Goal: Transaction & Acquisition: Book appointment/travel/reservation

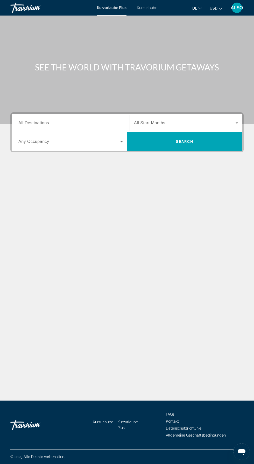
click at [145, 9] on font "Kurzurlaube" at bounding box center [147, 8] width 20 height 4
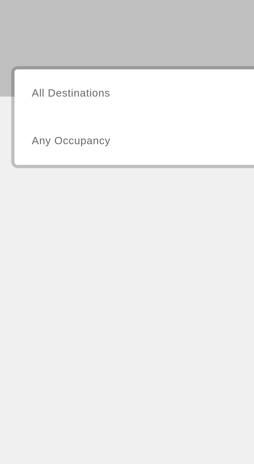
click at [39, 122] on span "All Destinations" at bounding box center [33, 123] width 31 height 4
click at [39, 122] on input "Destination All Destinations" at bounding box center [70, 123] width 104 height 6
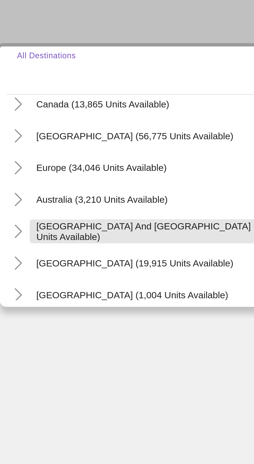
scroll to position [43, 0]
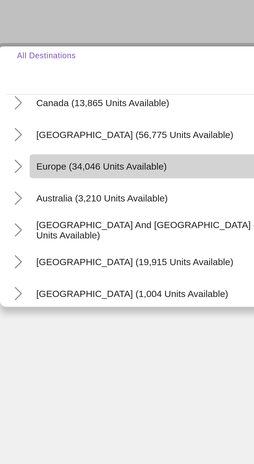
click at [56, 160] on span "Europe (34,046 units available)" at bounding box center [51, 160] width 51 height 4
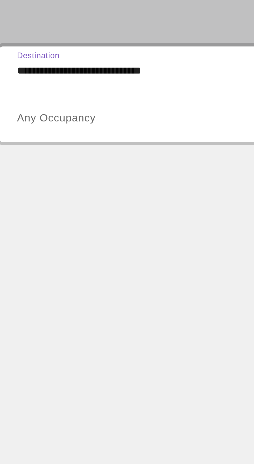
click at [43, 122] on input "**********" at bounding box center [70, 123] width 104 height 6
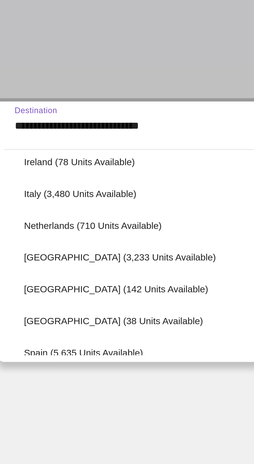
scroll to position [203, 0]
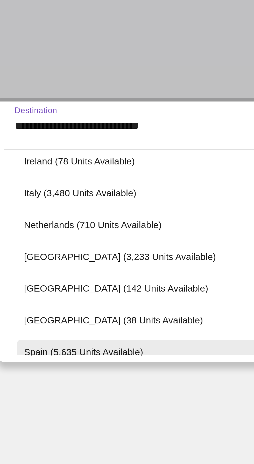
click at [54, 212] on span "Spain (5,635 units available)" at bounding box center [45, 211] width 47 height 4
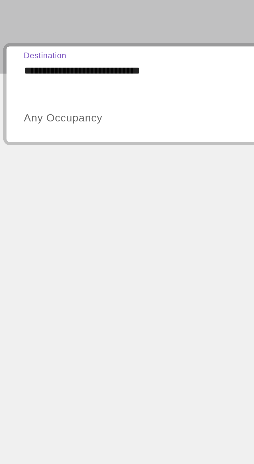
click at [49, 125] on input "**********" at bounding box center [70, 123] width 104 height 6
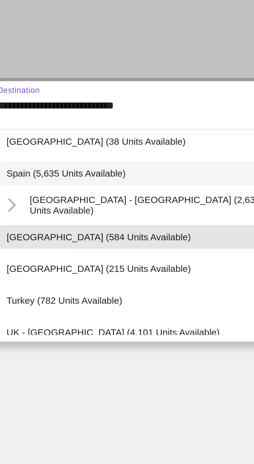
scroll to position [264, 0]
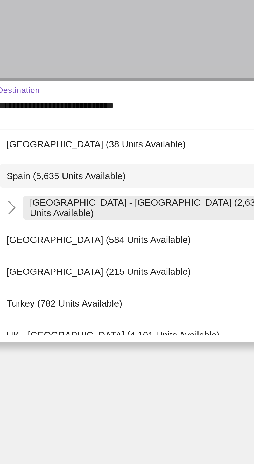
click at [69, 165] on span "[GEOGRAPHIC_DATA] - [GEOGRAPHIC_DATA] (2,635 units available)" at bounding box center [77, 163] width 93 height 8
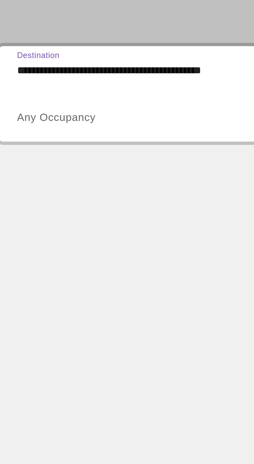
click at [52, 122] on input "**********" at bounding box center [70, 123] width 104 height 6
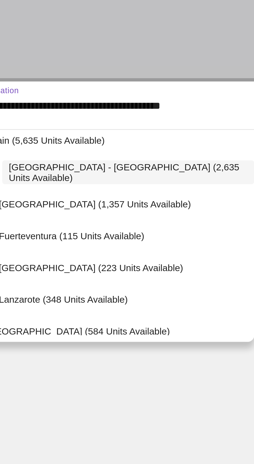
scroll to position [278, 0]
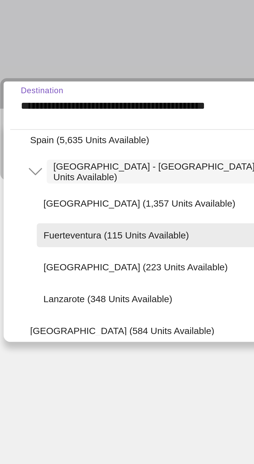
click at [65, 176] on span "Search widget" at bounding box center [76, 173] width 102 height 12
type input "**********"
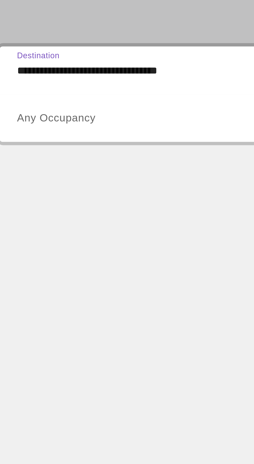
click at [30, 143] on span "Any Occupancy" at bounding box center [33, 141] width 31 height 4
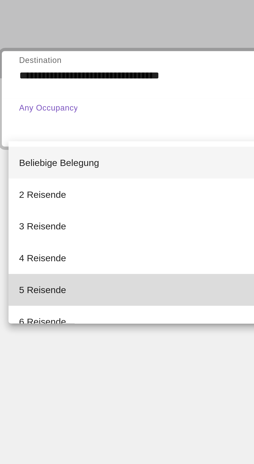
click at [30, 210] on mat-option "5 Reisende" at bounding box center [70, 207] width 113 height 12
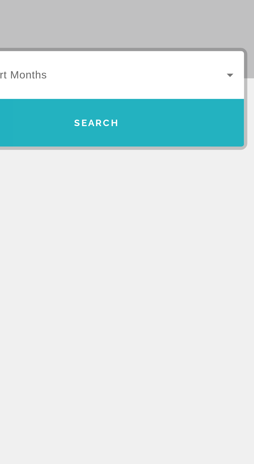
click at [195, 143] on span "Search widget" at bounding box center [184, 141] width 115 height 12
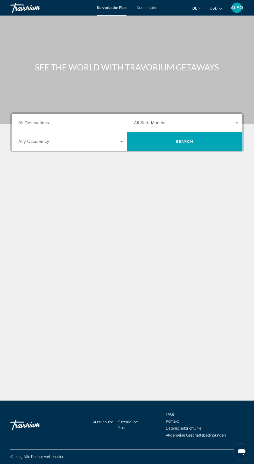
click at [39, 123] on span "All Destinations" at bounding box center [33, 123] width 31 height 4
click at [39, 123] on input "Destination All Destinations" at bounding box center [70, 123] width 104 height 6
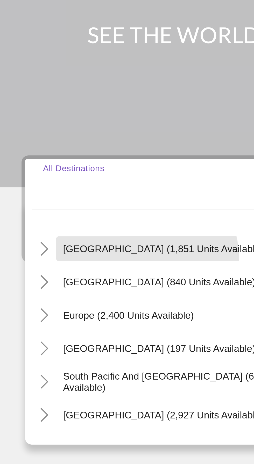
scroll to position [38, 0]
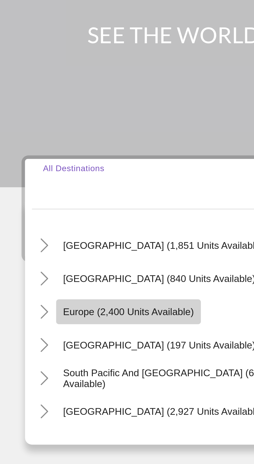
click at [54, 165] on span "Such-Widget" at bounding box center [50, 171] width 54 height 12
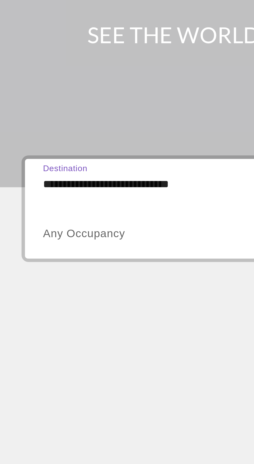
scroll to position [44, 0]
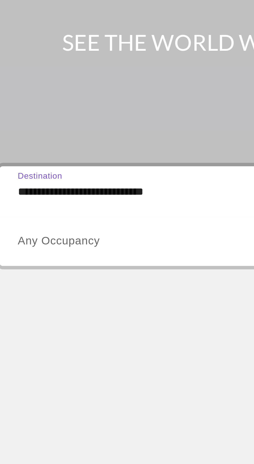
click at [43, 120] on input "**********" at bounding box center [70, 123] width 104 height 6
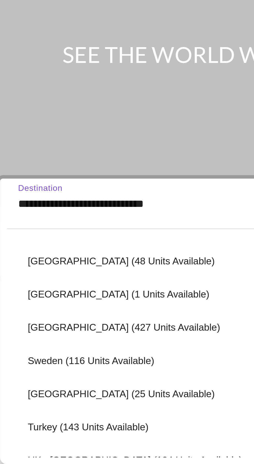
scroll to position [201, 0]
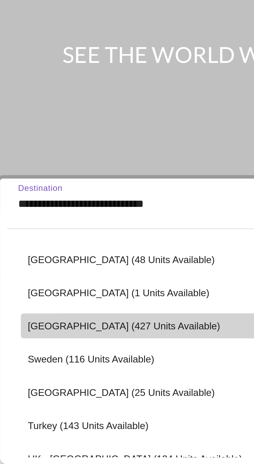
click at [43, 167] on span "Spain (427 units available)" at bounding box center [58, 169] width 72 height 4
type input "**********"
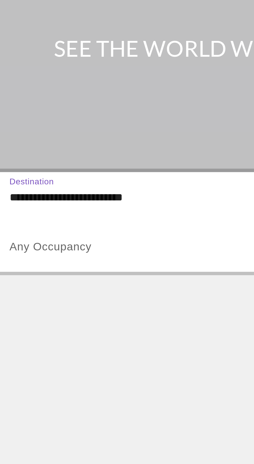
scroll to position [44, 0]
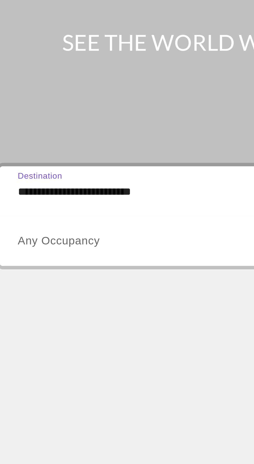
click at [46, 120] on input "**********" at bounding box center [70, 123] width 104 height 6
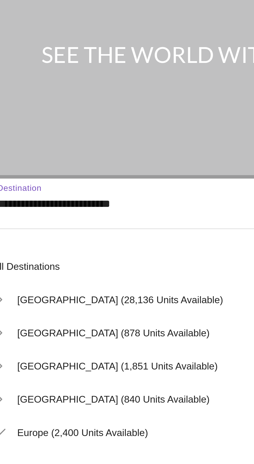
scroll to position [192, 0]
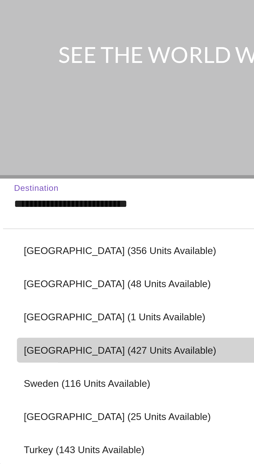
click at [56, 176] on span "Spain (427 units available)" at bounding box center [58, 178] width 72 height 4
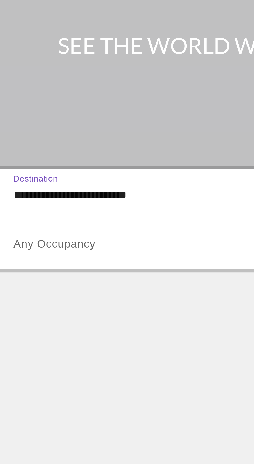
scroll to position [44, 0]
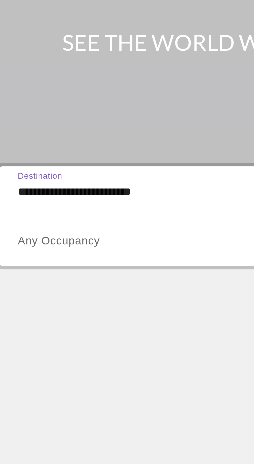
click at [41, 120] on input "**********" at bounding box center [70, 123] width 104 height 6
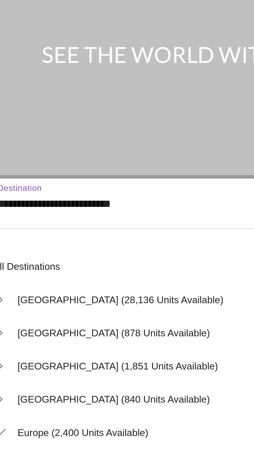
scroll to position [192, 0]
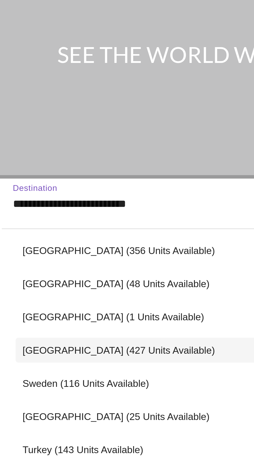
click at [52, 120] on input "**********" at bounding box center [70, 123] width 104 height 6
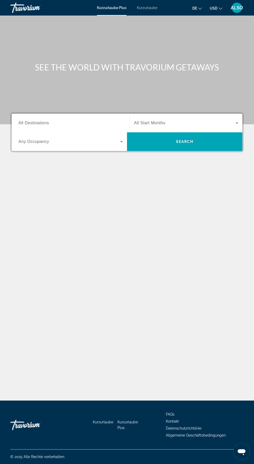
click at [141, 10] on font "Kurzurlaube" at bounding box center [147, 8] width 20 height 4
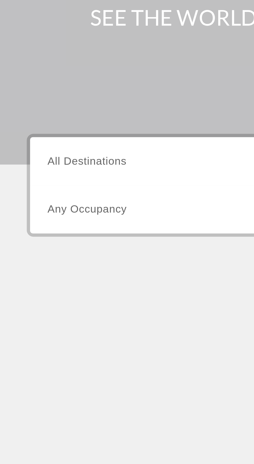
scroll to position [1, 0]
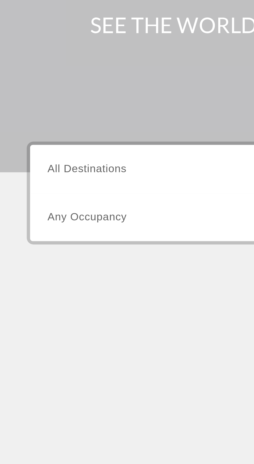
click at [37, 121] on span "All Destinations" at bounding box center [33, 123] width 31 height 4
click at [37, 120] on input "Destination All Destinations" at bounding box center [70, 123] width 104 height 6
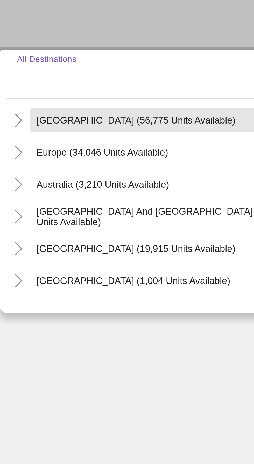
scroll to position [51, 0]
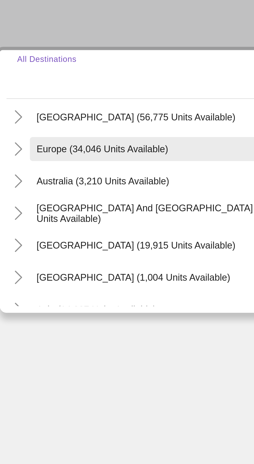
click at [62, 153] on span "Search widget" at bounding box center [74, 152] width 103 height 12
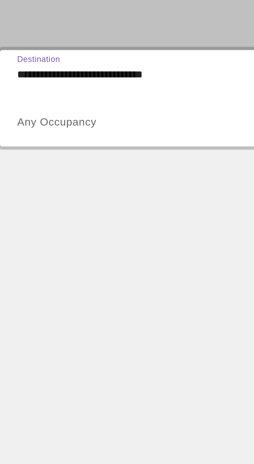
click at [42, 123] on input "**********" at bounding box center [70, 123] width 104 height 6
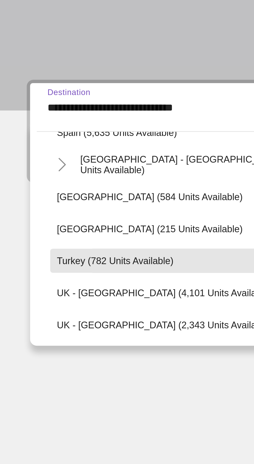
scroll to position [281, 0]
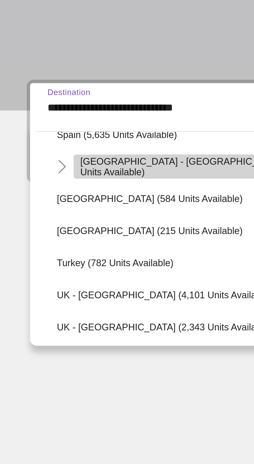
click at [60, 146] on span "[GEOGRAPHIC_DATA] - [GEOGRAPHIC_DATA] (2,635 units available)" at bounding box center [77, 146] width 93 height 8
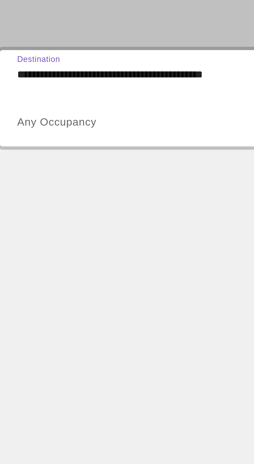
click at [48, 123] on input "**********" at bounding box center [70, 123] width 104 height 6
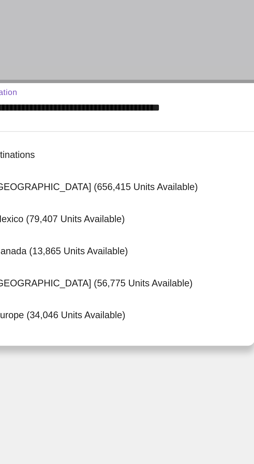
scroll to position [254, 0]
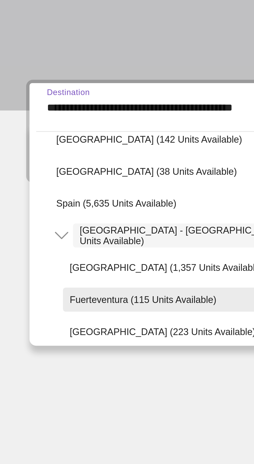
click at [51, 198] on span "Search widget" at bounding box center [76, 197] width 102 height 12
type input "**********"
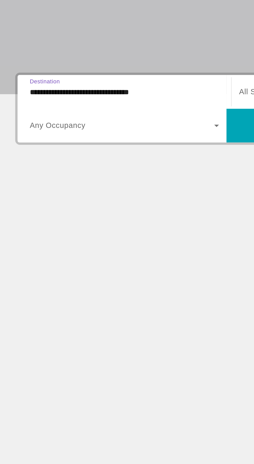
click at [47, 142] on span "Any Occupancy" at bounding box center [33, 141] width 31 height 4
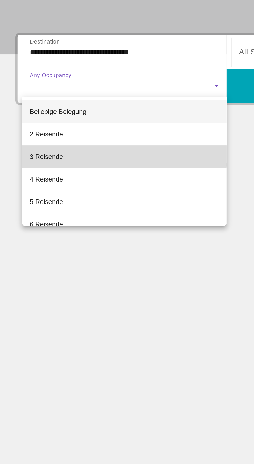
click at [38, 180] on mat-option "3 Reisende" at bounding box center [70, 180] width 113 height 12
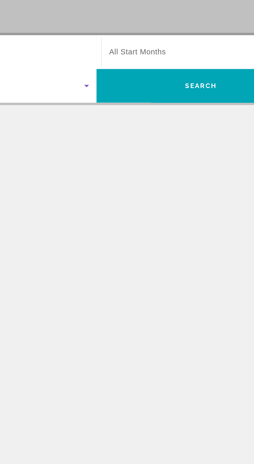
click at [172, 121] on span "Search widget" at bounding box center [184, 123] width 101 height 6
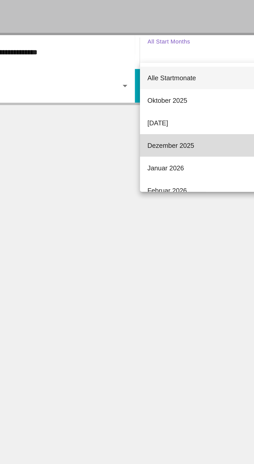
click at [150, 173] on font "Dezember 2025" at bounding box center [147, 174] width 26 height 4
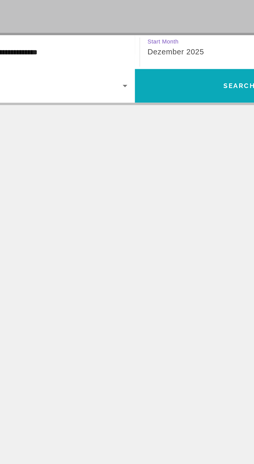
click at [162, 141] on span "Search widget" at bounding box center [184, 141] width 115 height 12
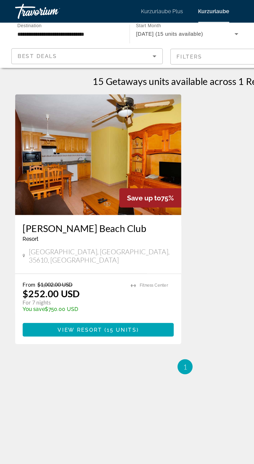
click at [82, 193] on p "From $1,002.00 USD" at bounding box center [50, 195] width 69 height 4
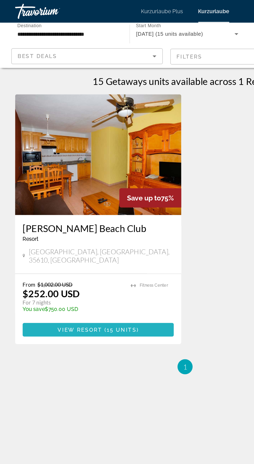
click at [86, 224] on span "15 units" at bounding box center [83, 226] width 20 height 4
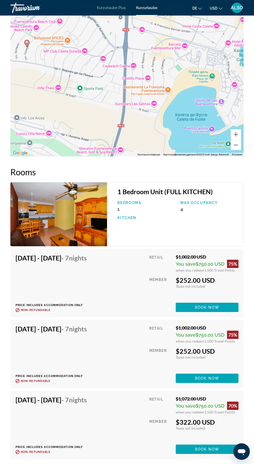
scroll to position [924, 0]
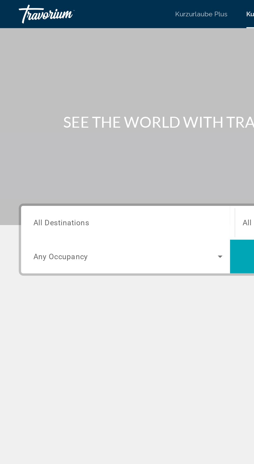
click at [35, 123] on span "All Destinations" at bounding box center [33, 122] width 31 height 5
click at [35, 123] on input "Destination All Destinations" at bounding box center [70, 123] width 104 height 6
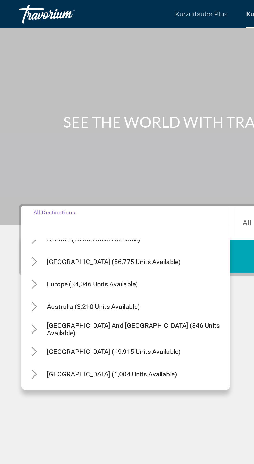
scroll to position [47, 0]
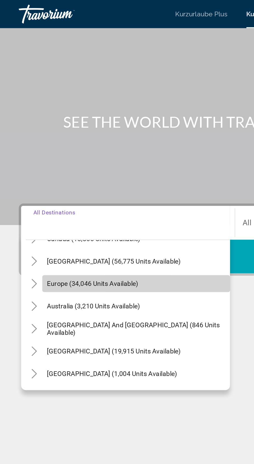
click at [56, 162] on span "Search widget" at bounding box center [74, 156] width 103 height 12
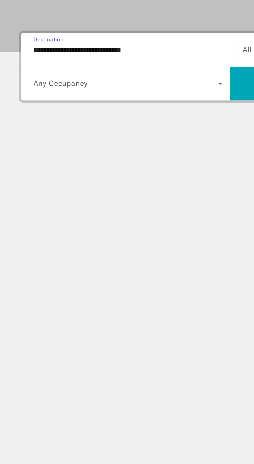
click at [38, 144] on span "Search widget" at bounding box center [69, 141] width 102 height 6
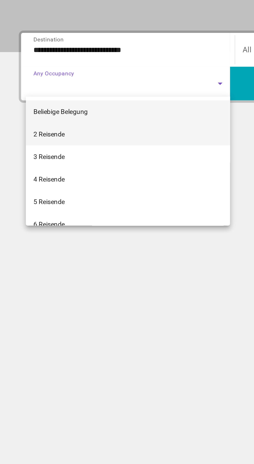
click at [34, 173] on mat-option "2 Reisende" at bounding box center [70, 169] width 113 height 12
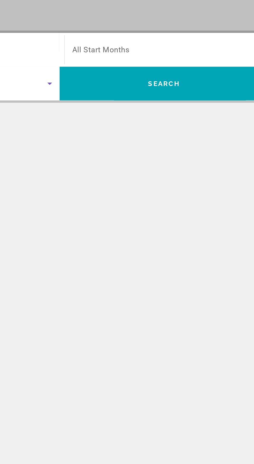
click at [156, 125] on span "All Start Months" at bounding box center [150, 123] width 32 height 5
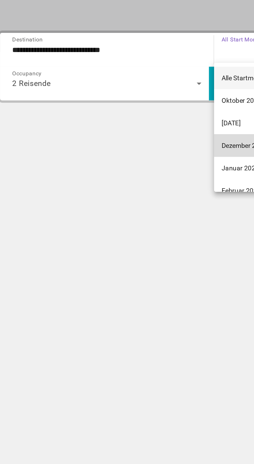
click at [144, 172] on mat-option "Dezember 2025" at bounding box center [186, 175] width 112 height 12
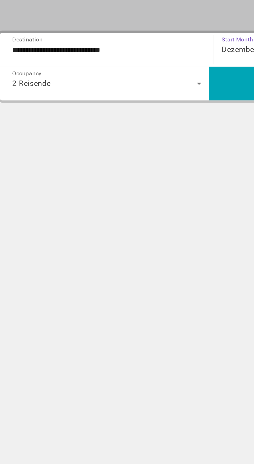
click at [59, 121] on input "**********" at bounding box center [70, 123] width 104 height 6
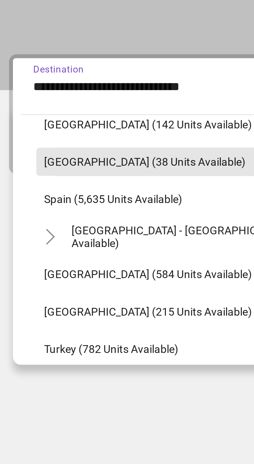
scroll to position [255, 0]
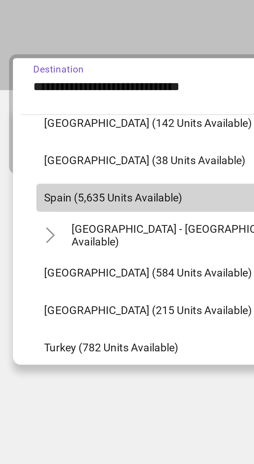
click at [54, 160] on span "Spain (5,635 units available)" at bounding box center [45, 160] width 46 height 4
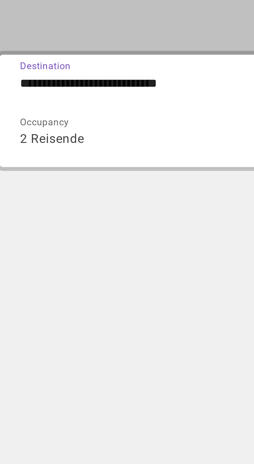
click at [54, 120] on input "**********" at bounding box center [70, 123] width 104 height 6
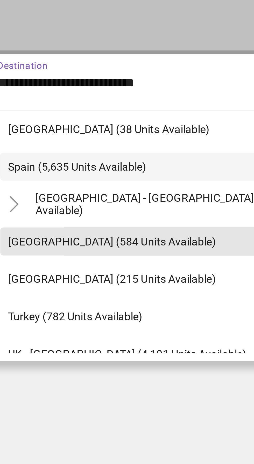
scroll to position [264, 0]
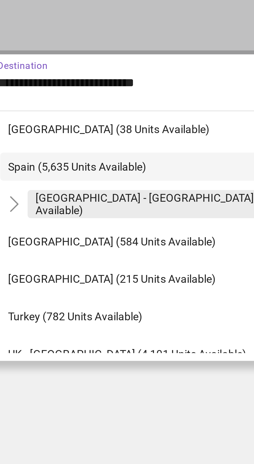
click at [68, 163] on span "[GEOGRAPHIC_DATA] - [GEOGRAPHIC_DATA] (2,635 units available)" at bounding box center [77, 163] width 93 height 8
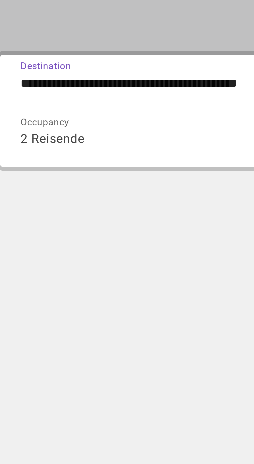
click at [41, 124] on input "**********" at bounding box center [70, 123] width 104 height 6
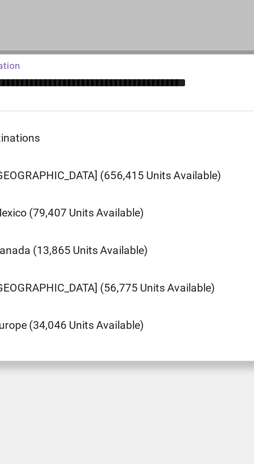
scroll to position [254, 0]
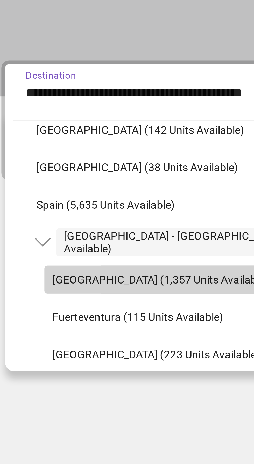
click at [63, 185] on span "[GEOGRAPHIC_DATA] (1,357 units available)" at bounding box center [63, 185] width 72 height 4
type input "**********"
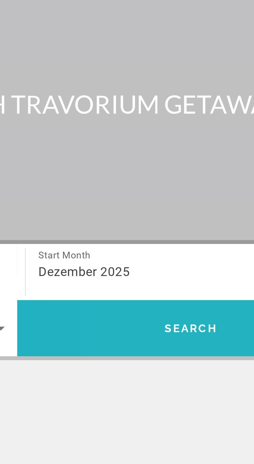
click at [185, 141] on span "Search" at bounding box center [185, 141] width 18 height 4
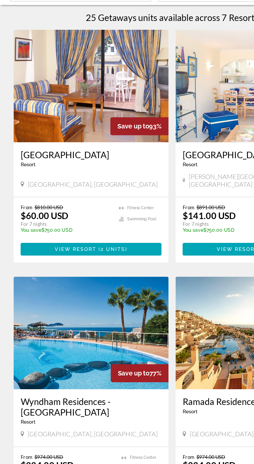
click at [92, 296] on img "Hauptinhalt" at bounding box center [67, 287] width 114 height 83
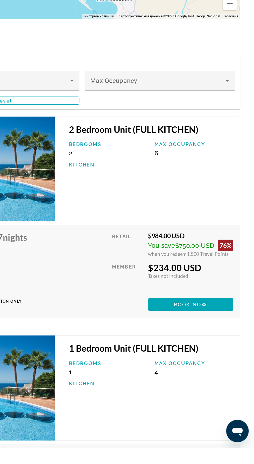
scroll to position [937, 0]
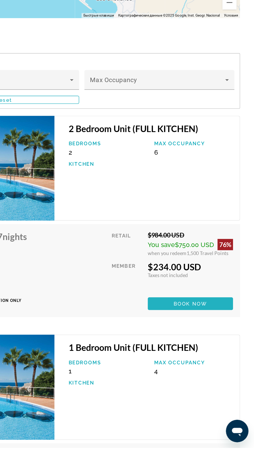
click at [212, 355] on span "Book now" at bounding box center [207, 357] width 25 height 4
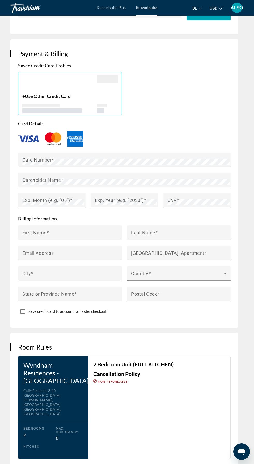
scroll to position [494, 0]
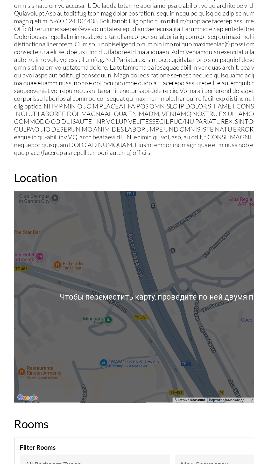
scroll to position [671, 0]
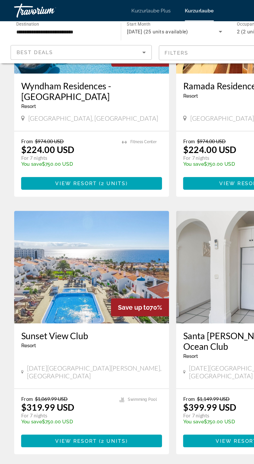
scroll to position [273, 0]
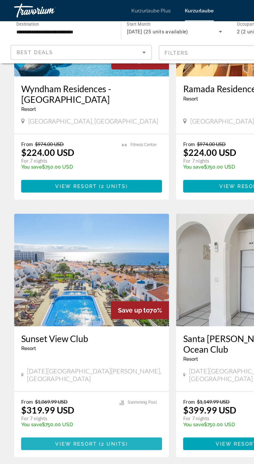
click at [98, 320] on span "Hauptinhalt" at bounding box center [67, 326] width 103 height 12
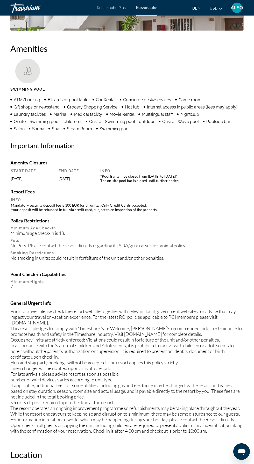
scroll to position [901, 0]
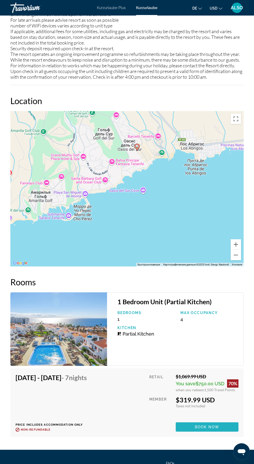
click at [209, 425] on span "Book now" at bounding box center [207, 427] width 25 height 4
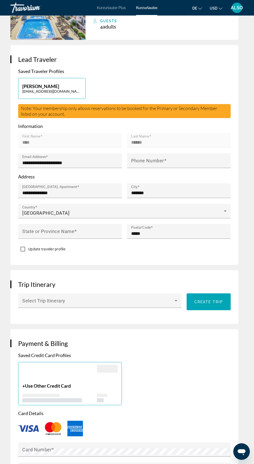
scroll to position [202, 0]
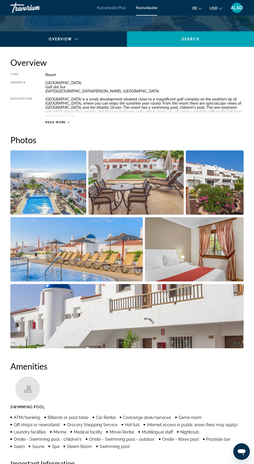
scroll to position [231, 0]
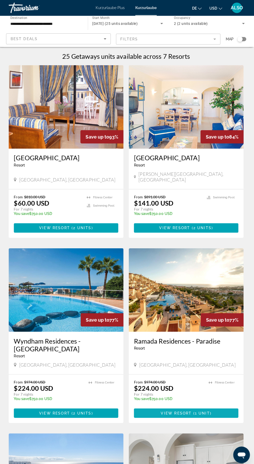
click at [182, 408] on span "View Resort" at bounding box center [176, 410] width 31 height 4
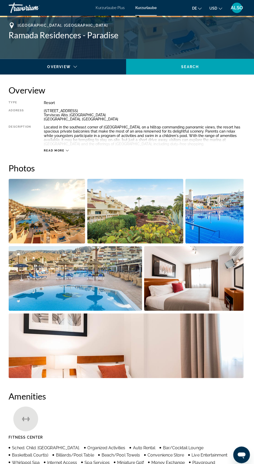
scroll to position [163, 0]
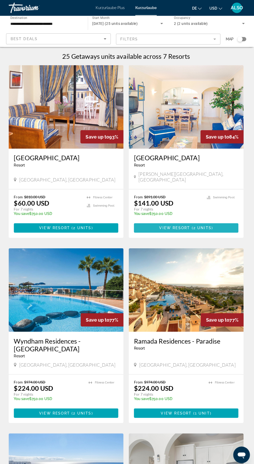
click at [186, 224] on span "View Resort" at bounding box center [175, 226] width 31 height 4
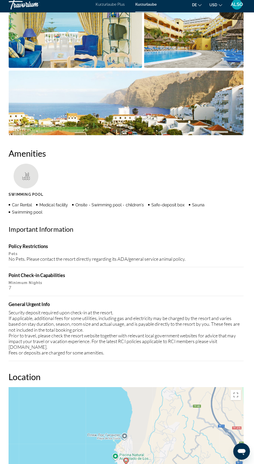
scroll to position [569, 0]
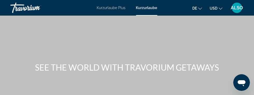
click at [77, 86] on div "Hauptinhalt" at bounding box center [127, 62] width 254 height 124
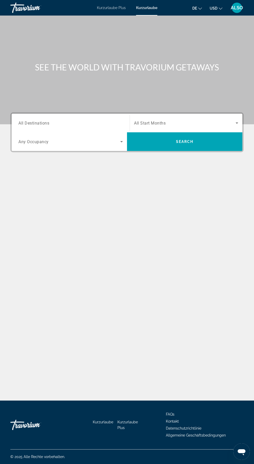
click at [41, 123] on span "All Destinations" at bounding box center [33, 122] width 31 height 5
click at [41, 123] on input "Destination All Destinations" at bounding box center [70, 123] width 104 height 6
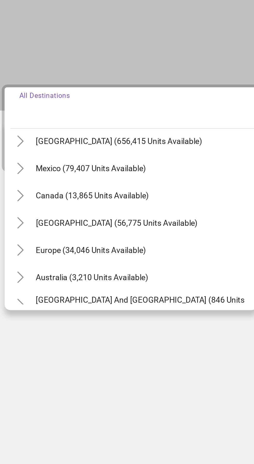
scroll to position [16, 0]
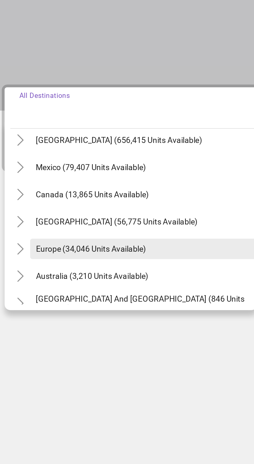
click at [60, 185] on span "Europe (34,046 units available)" at bounding box center [51, 187] width 50 height 4
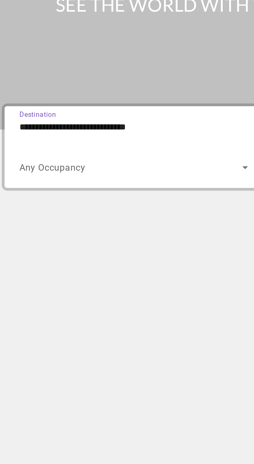
scroll to position [43, 0]
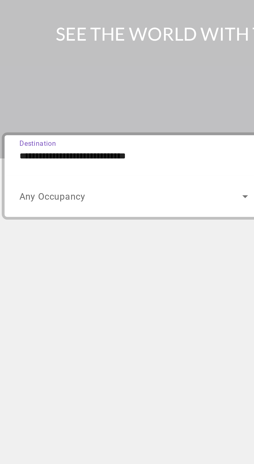
click at [66, 120] on input "**********" at bounding box center [70, 123] width 104 height 6
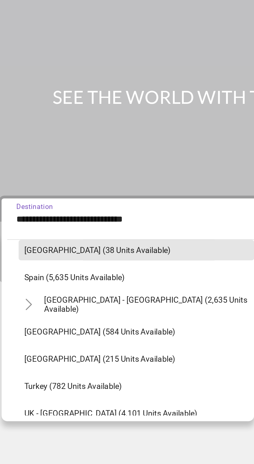
scroll to position [266, 0]
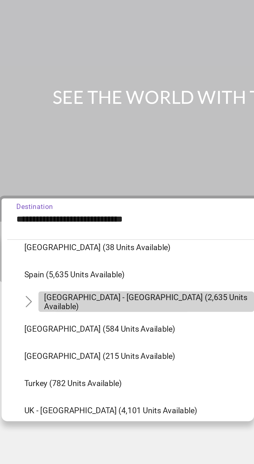
click at [66, 154] on span "Search widget" at bounding box center [77, 160] width 98 height 12
type input "**********"
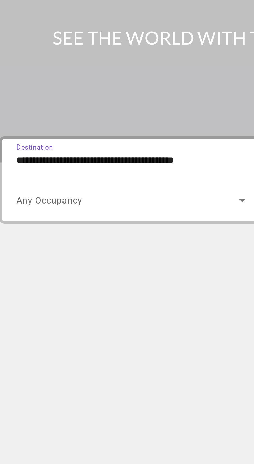
scroll to position [43, 0]
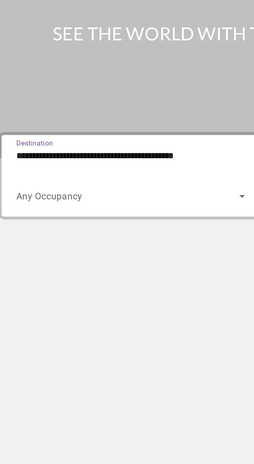
click at [44, 138] on span "Search widget" at bounding box center [69, 141] width 102 height 6
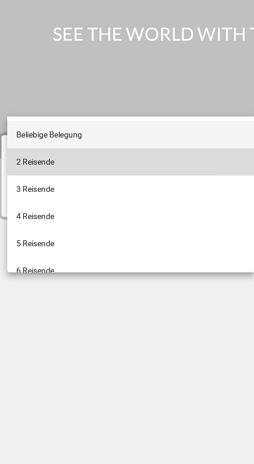
click at [43, 131] on mat-option "2 Reisende" at bounding box center [70, 126] width 113 height 12
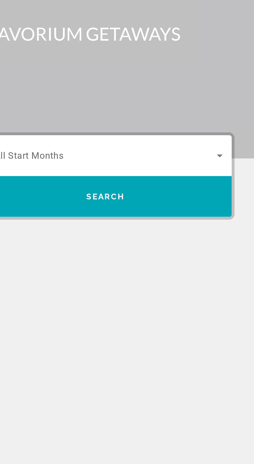
click at [203, 120] on span "Search widget" at bounding box center [184, 123] width 101 height 6
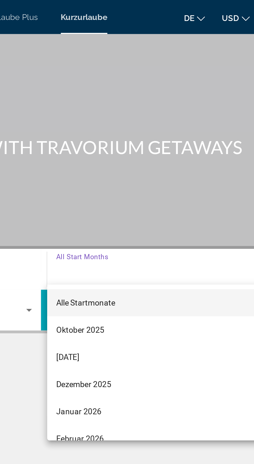
scroll to position [0, 0]
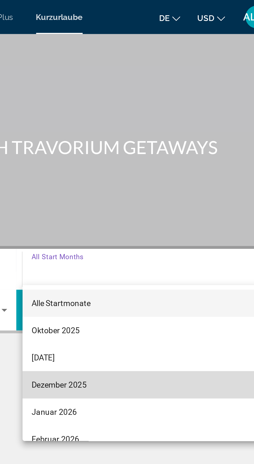
click at [160, 176] on mat-option "Dezember 2025" at bounding box center [186, 175] width 112 height 12
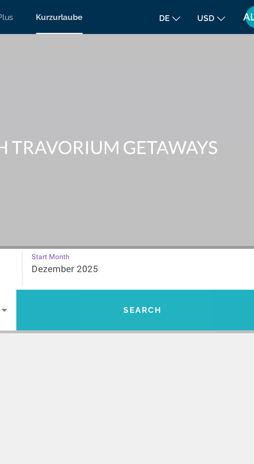
click at [189, 141] on span "Search" at bounding box center [185, 141] width 18 height 4
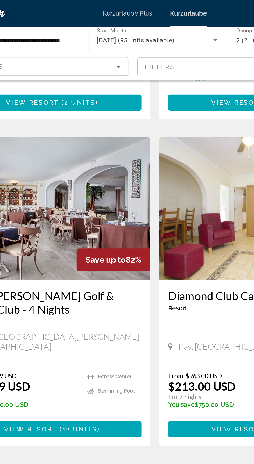
scroll to position [164, 0]
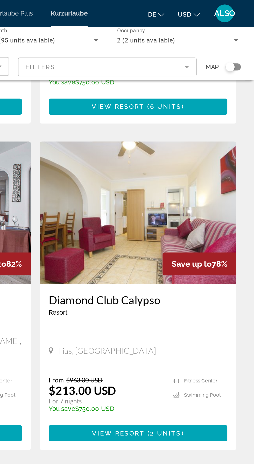
click at [213, 40] on mat-form-field "Filters" at bounding box center [169, 38] width 104 height 11
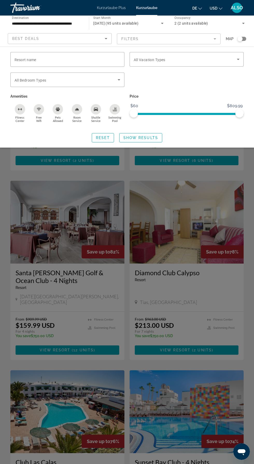
scroll to position [63, 0]
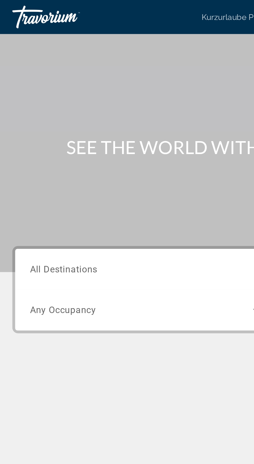
click at [43, 124] on span "All Destinations" at bounding box center [33, 122] width 31 height 5
click at [43, 124] on input "Destination All Destinations" at bounding box center [70, 123] width 104 height 6
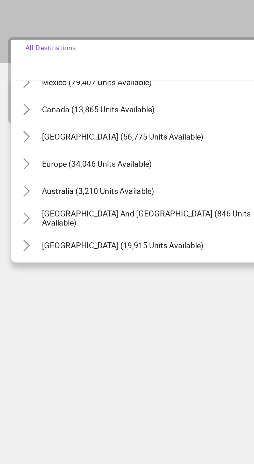
scroll to position [31, 0]
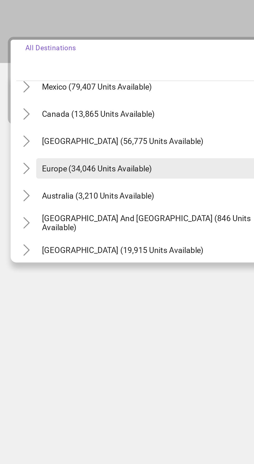
click at [64, 174] on span "Europe (34,046 units available)" at bounding box center [51, 172] width 50 height 4
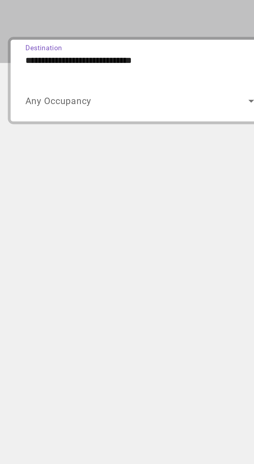
click at [39, 143] on span "Any Occupancy" at bounding box center [33, 141] width 30 height 5
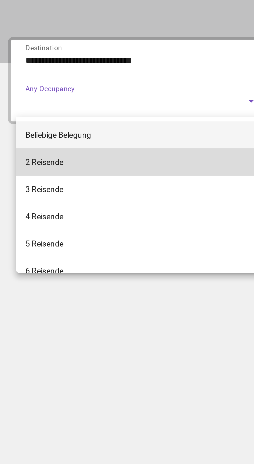
click at [47, 168] on mat-option "2 Reisende" at bounding box center [70, 169] width 113 height 12
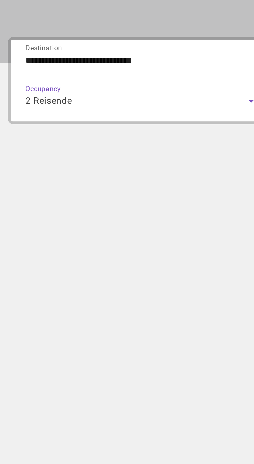
click at [61, 124] on input "**********" at bounding box center [70, 123] width 104 height 6
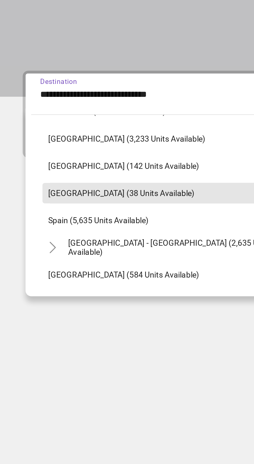
scroll to position [234, 0]
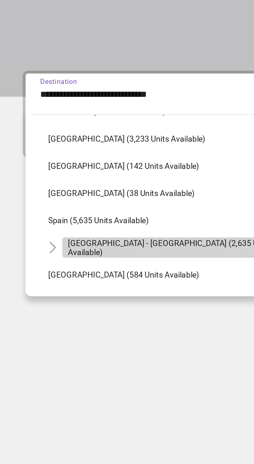
click at [60, 195] on span "[GEOGRAPHIC_DATA] - [GEOGRAPHIC_DATA] (2,635 units available)" at bounding box center [77, 193] width 93 height 8
type input "**********"
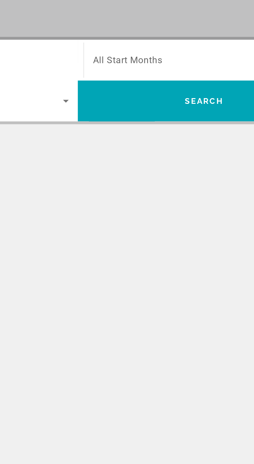
click at [164, 123] on span "All Start Months" at bounding box center [150, 123] width 32 height 5
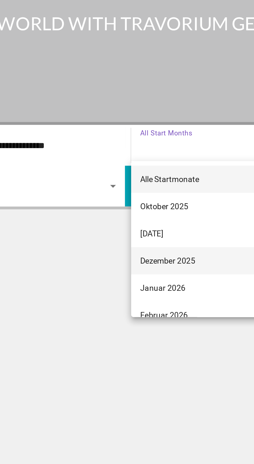
click at [150, 177] on font "Dezember 2025" at bounding box center [146, 176] width 25 height 4
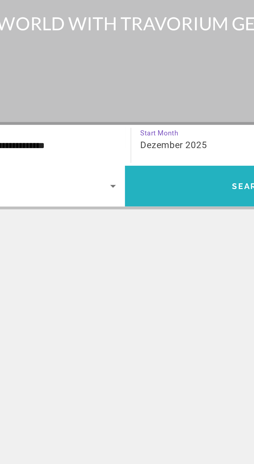
click at [164, 141] on span "Search widget" at bounding box center [184, 141] width 115 height 12
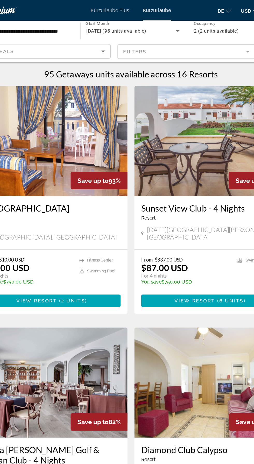
click at [106, 39] on icon "Sort by" at bounding box center [106, 38] width 3 height 1
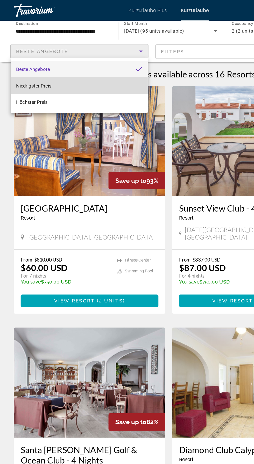
click at [59, 65] on mat-option "Niedrigster Preis" at bounding box center [59, 64] width 103 height 12
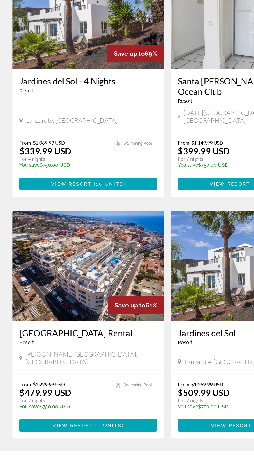
scroll to position [703, 0]
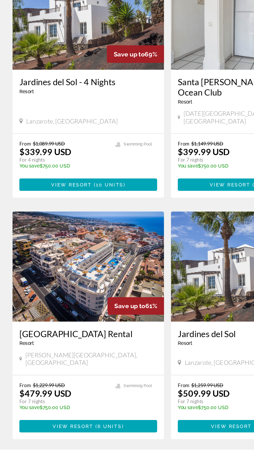
click at [137, 463] on span "2" at bounding box center [136, 472] width 3 height 6
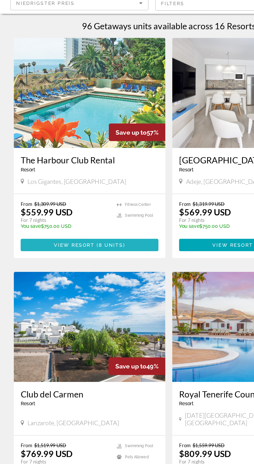
click at [93, 220] on span "( 8 units )" at bounding box center [82, 220] width 23 height 4
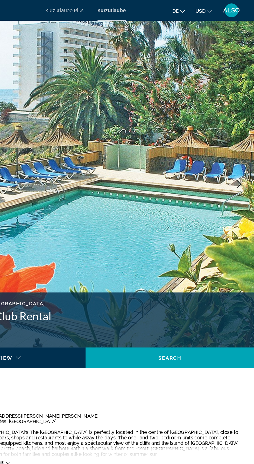
click at [101, 115] on img "Hauptinhalt" at bounding box center [127, 139] width 254 height 246
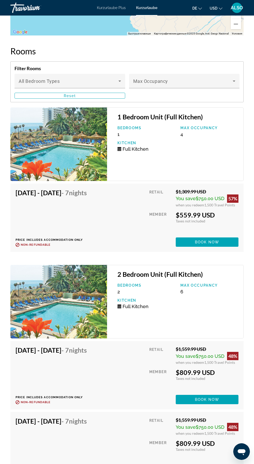
scroll to position [984, 0]
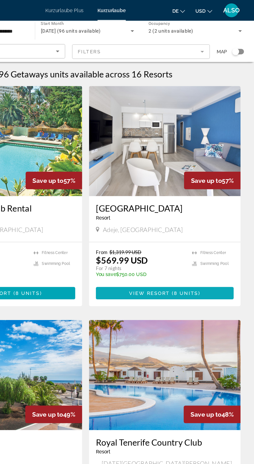
click at [193, 220] on span "8 units" at bounding box center [202, 220] width 18 height 4
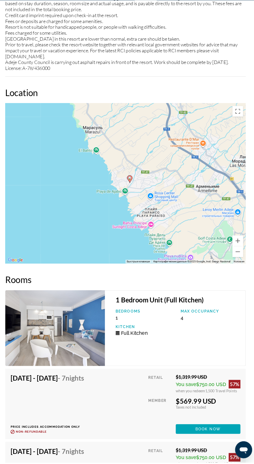
scroll to position [742, 0]
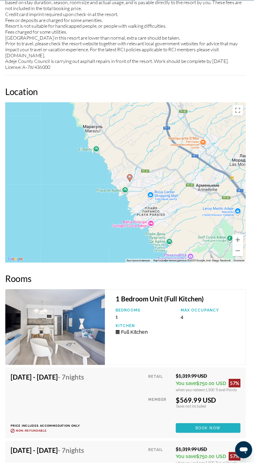
click at [201, 436] on span "Hauptinhalt" at bounding box center [206, 430] width 63 height 12
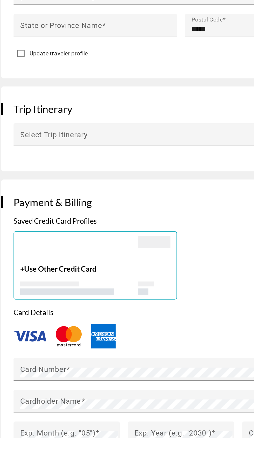
scroll to position [229, 0]
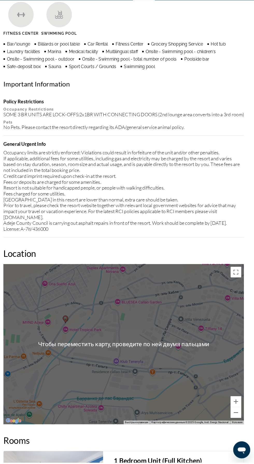
scroll to position [585, 0]
